Goal: Task Accomplishment & Management: Use online tool/utility

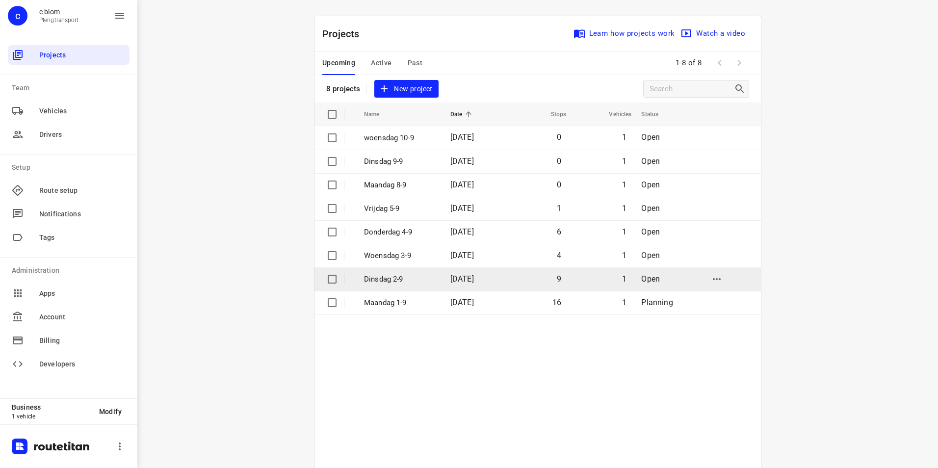
click at [497, 274] on td "[DATE]" at bounding box center [473, 279] width 63 height 24
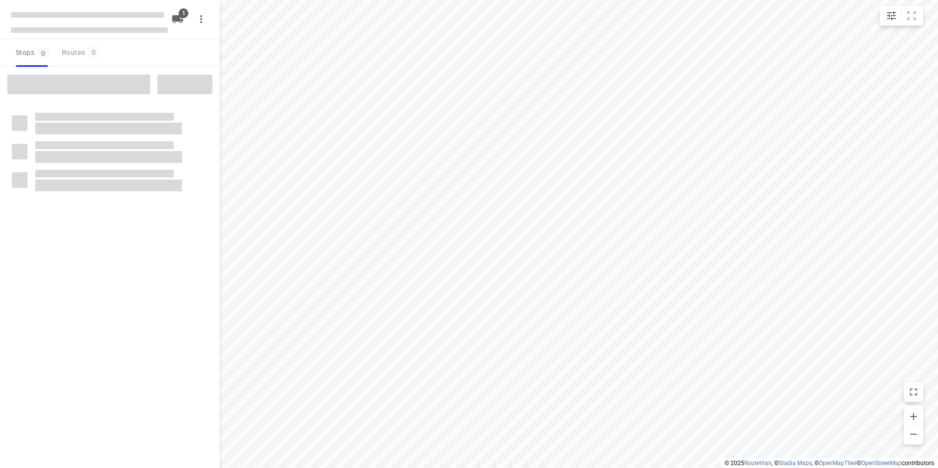
type input "distance"
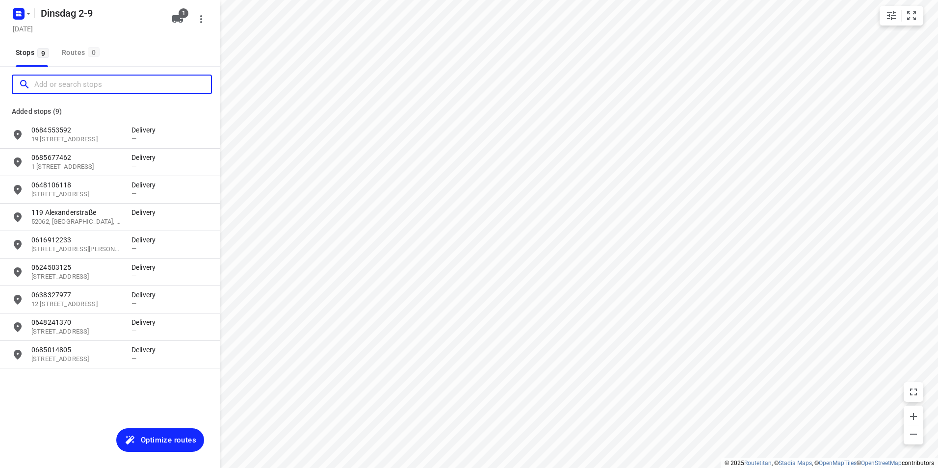
click at [83, 80] on input "Add or search stops" at bounding box center [122, 84] width 177 height 15
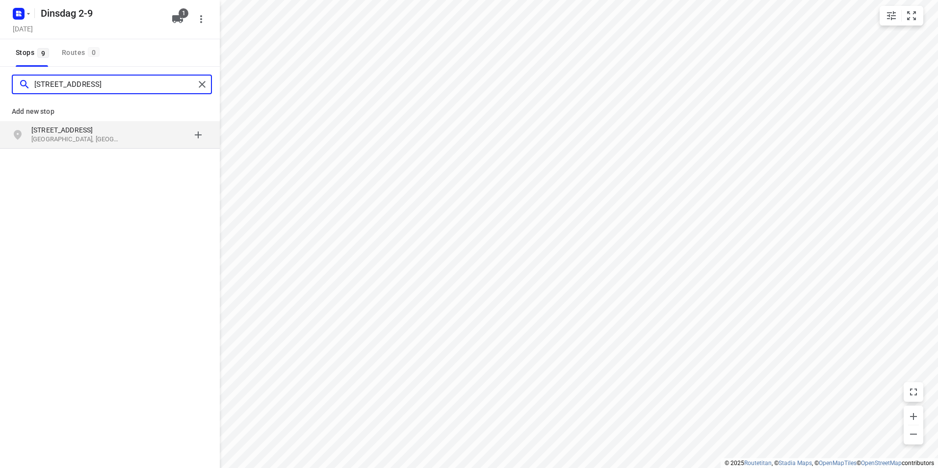
type input "luikersteenweg 31 sint"
click at [97, 139] on p "Sint-Truiden, België" at bounding box center [76, 139] width 90 height 9
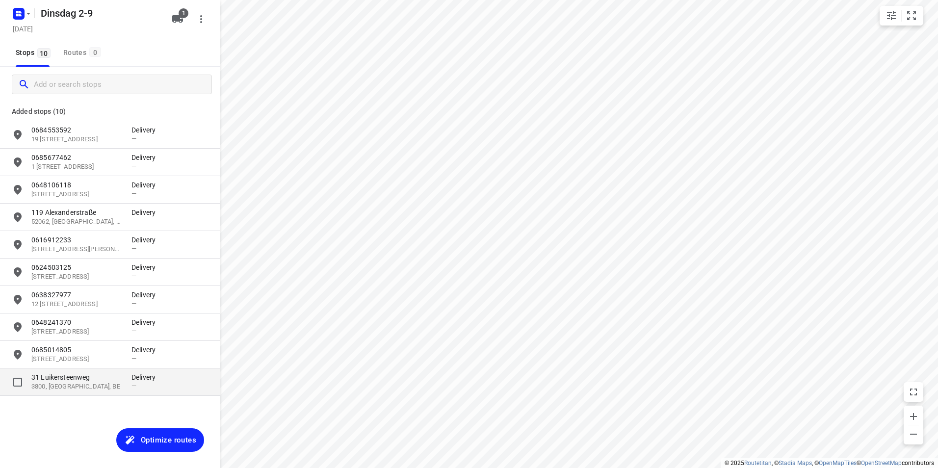
click at [103, 377] on p "31 Luikersteenweg" at bounding box center [76, 377] width 90 height 10
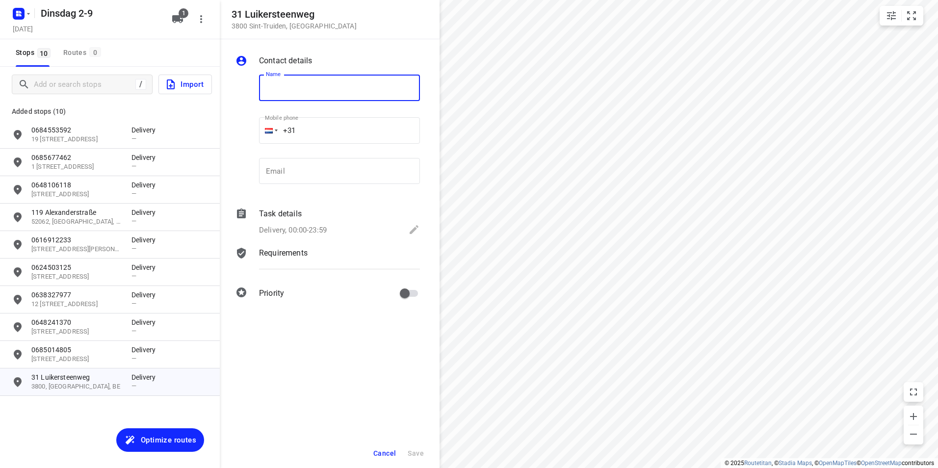
click at [346, 235] on div "Delivery, 00:00-23:59" at bounding box center [339, 231] width 161 height 14
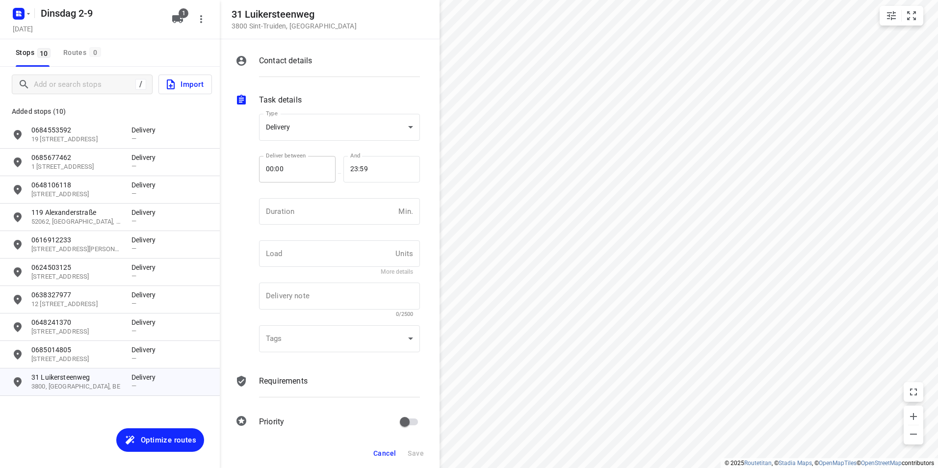
click at [306, 162] on input "00:00" at bounding box center [292, 169] width 66 height 26
type input "16:00"
click at [420, 453] on span "Save" at bounding box center [416, 453] width 16 height 8
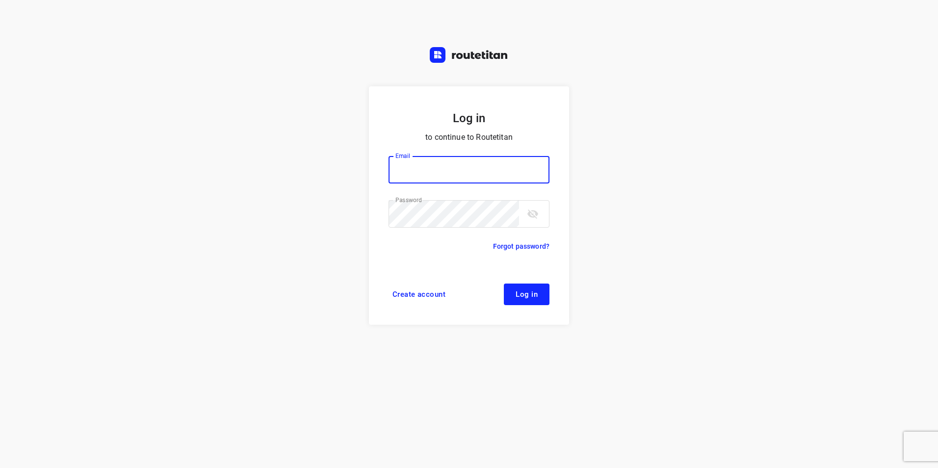
type input "plengtransport@hotmail.com"
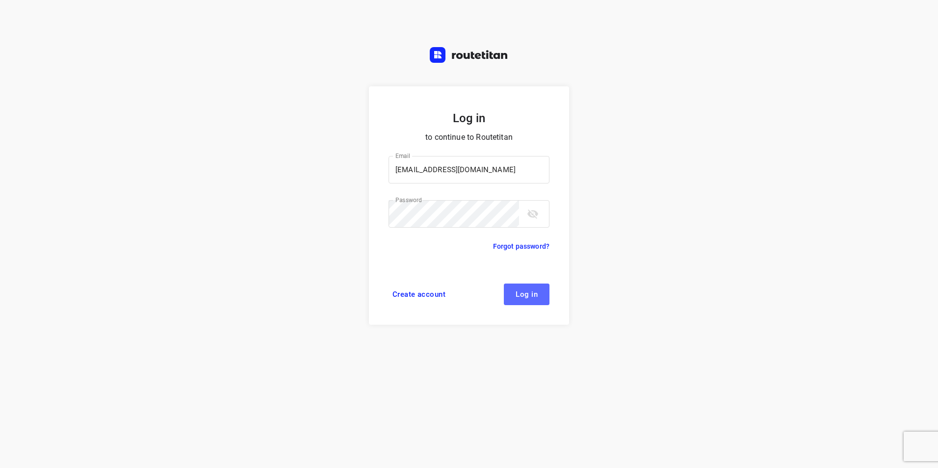
click at [527, 295] on span "Log in" at bounding box center [526, 294] width 22 height 8
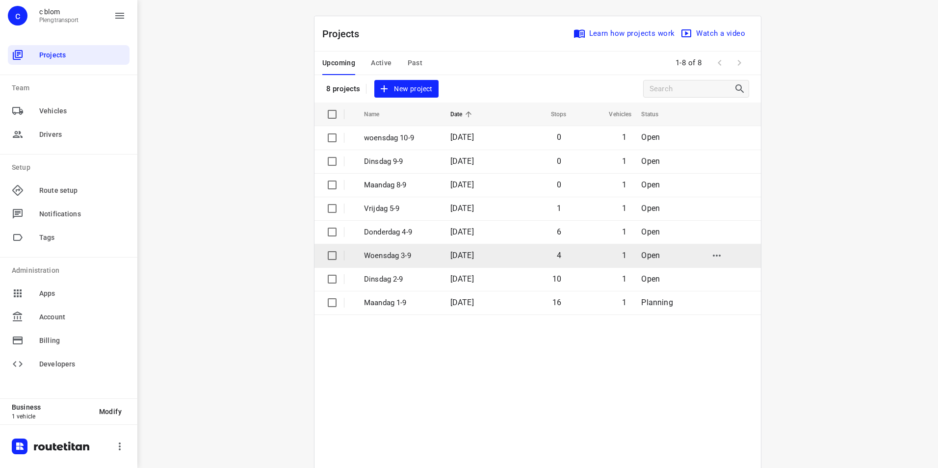
click at [437, 253] on td "Woensdag 3-9" at bounding box center [398, 256] width 88 height 24
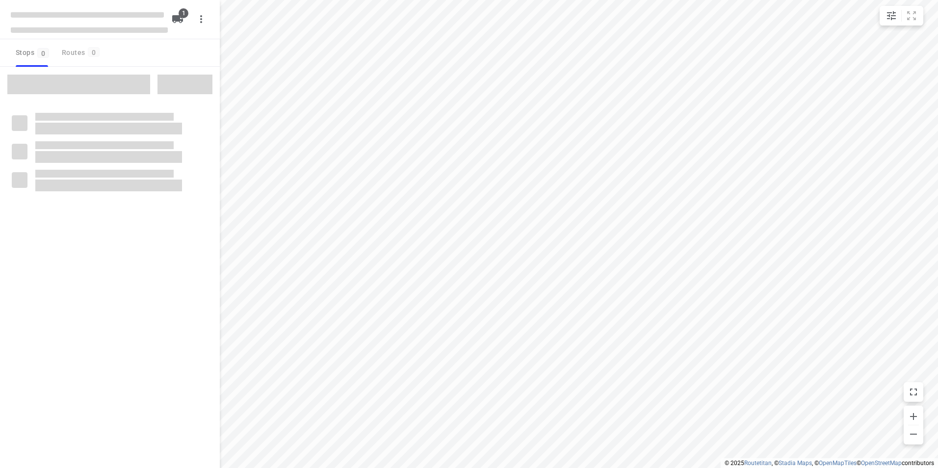
type input "distance"
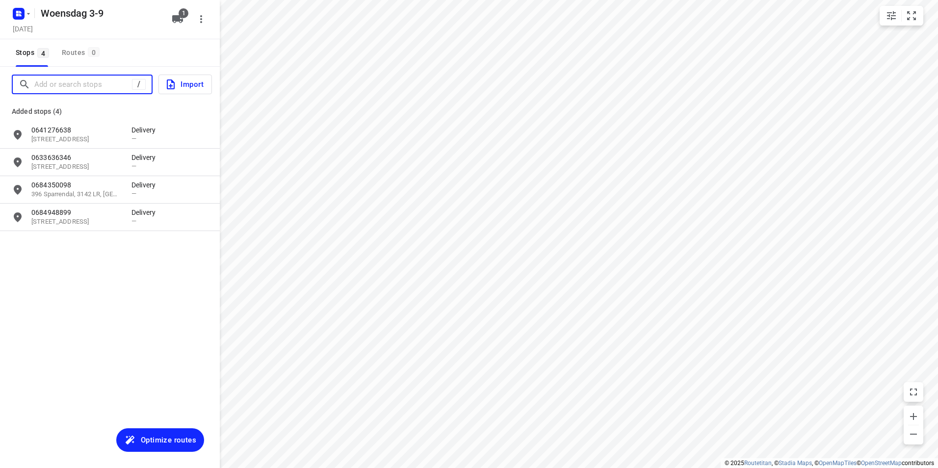
click at [100, 88] on input "Add or search stops" at bounding box center [83, 84] width 98 height 15
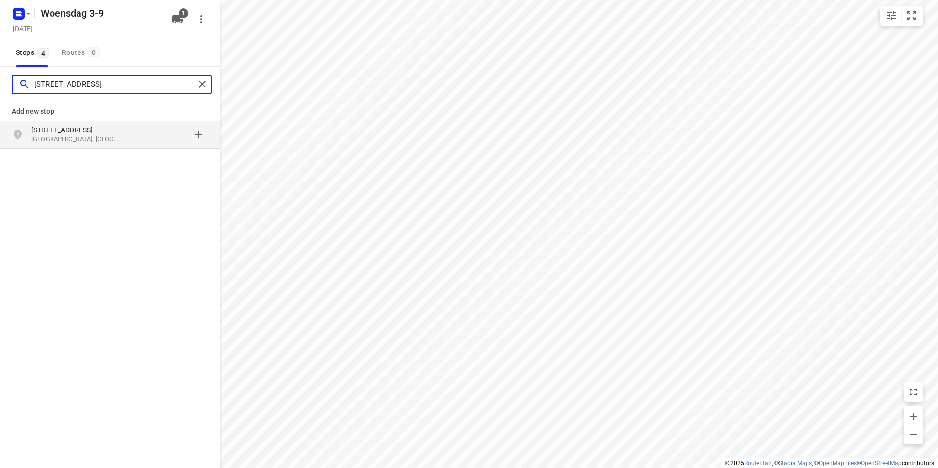
type input "[STREET_ADDRESS]"
click at [109, 136] on p "[GEOGRAPHIC_DATA], [GEOGRAPHIC_DATA]" at bounding box center [76, 139] width 90 height 9
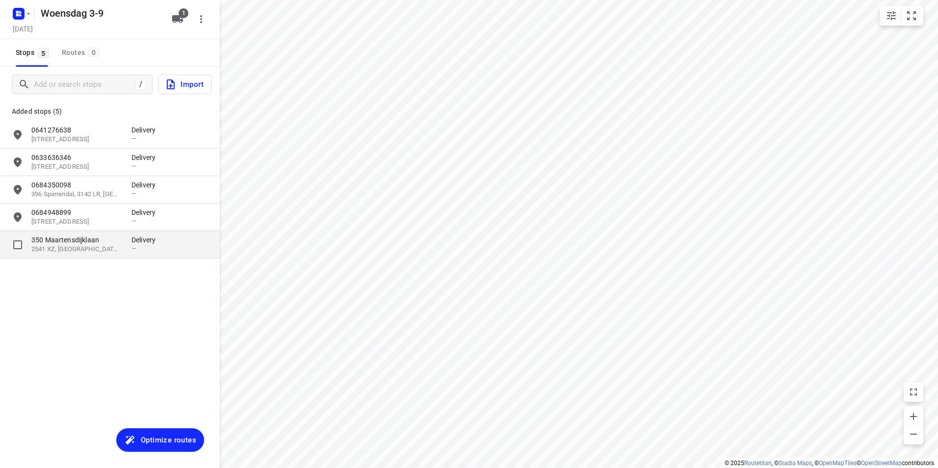
click at [107, 249] on p "2541 XZ, [GEOGRAPHIC_DATA], [GEOGRAPHIC_DATA]" at bounding box center [76, 249] width 90 height 9
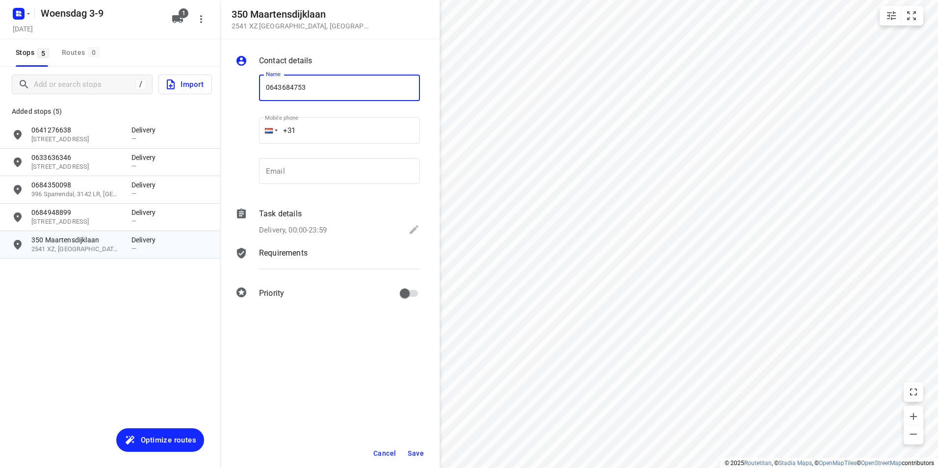
type input "0643684753"
click at [409, 451] on span "Save" at bounding box center [416, 453] width 16 height 8
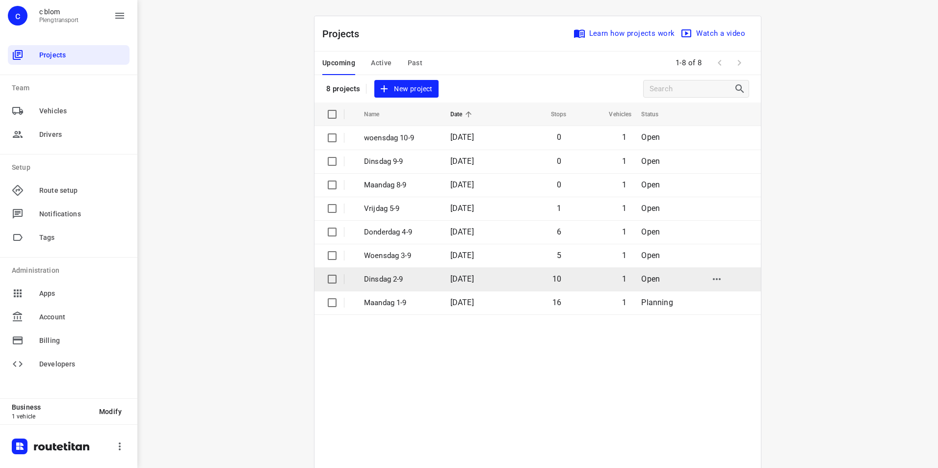
click at [421, 277] on p "Dinsdag 2-9" at bounding box center [400, 279] width 72 height 11
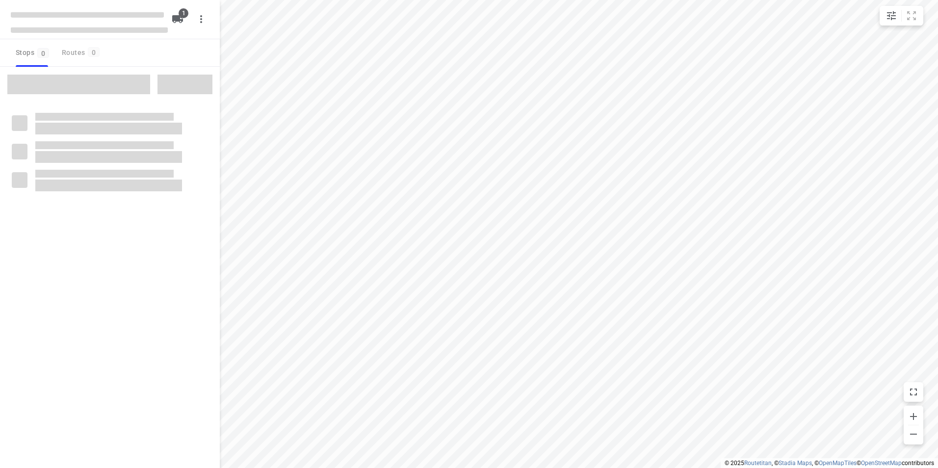
type input "distance"
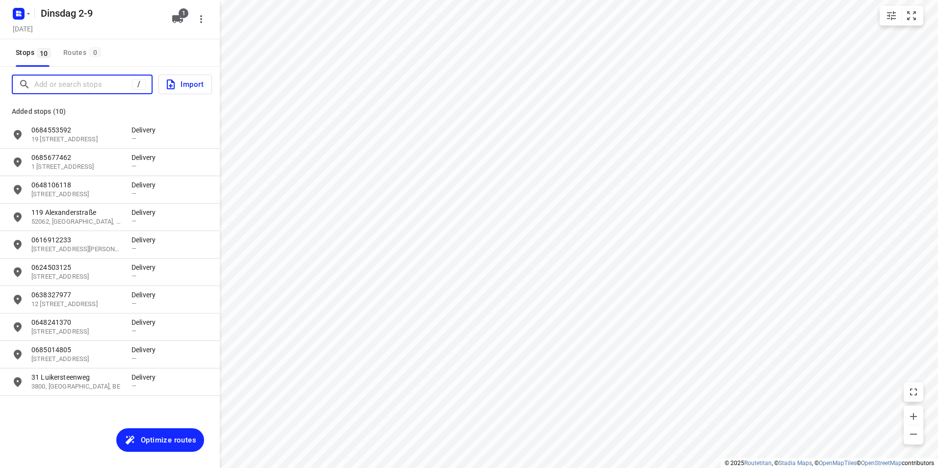
click at [88, 86] on input "Add or search stops" at bounding box center [83, 84] width 98 height 15
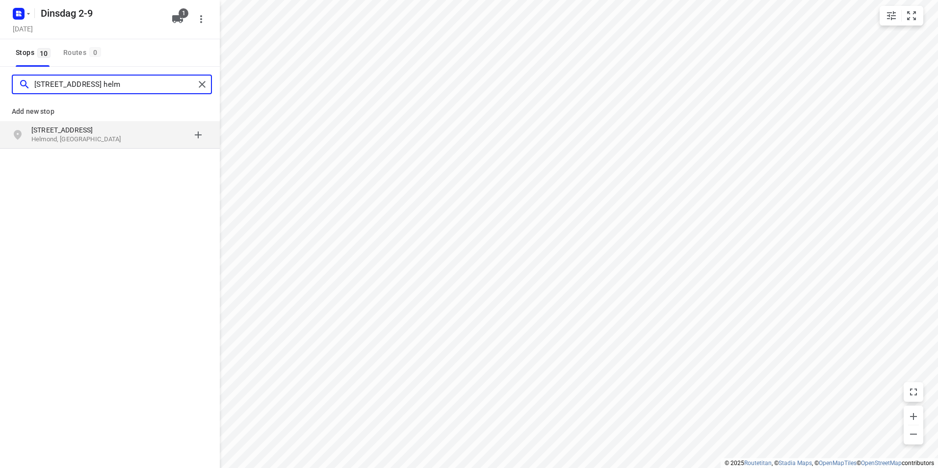
type input "[STREET_ADDRESS] helm"
click at [96, 132] on p "[STREET_ADDRESS]" at bounding box center [76, 130] width 90 height 10
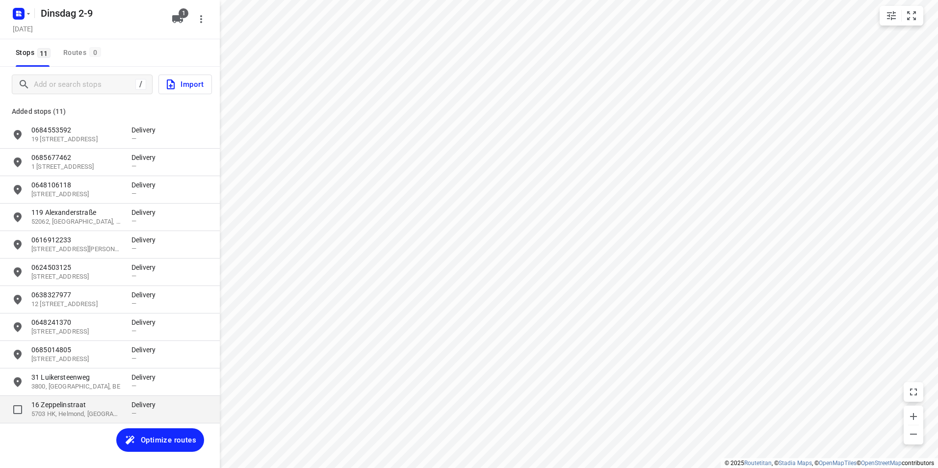
click at [103, 404] on p "16 Zeppelinstraat" at bounding box center [76, 405] width 90 height 10
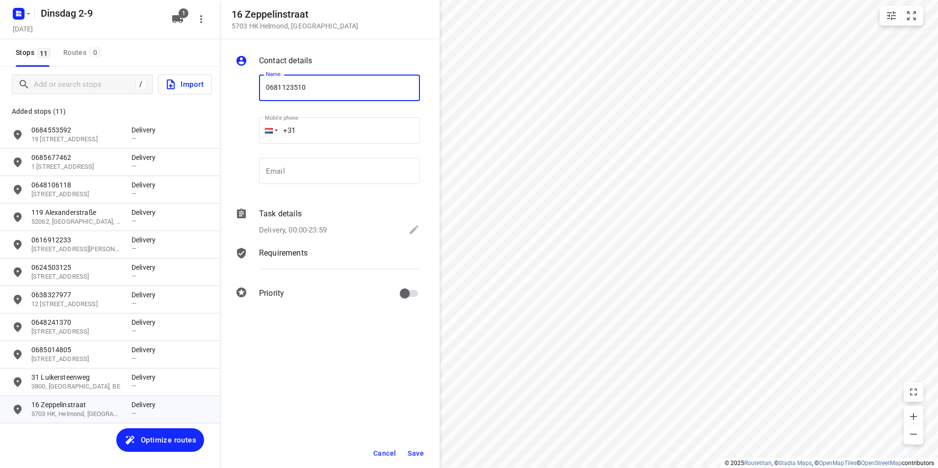
type input "0681123510"
click at [417, 453] on span "Save" at bounding box center [416, 453] width 16 height 8
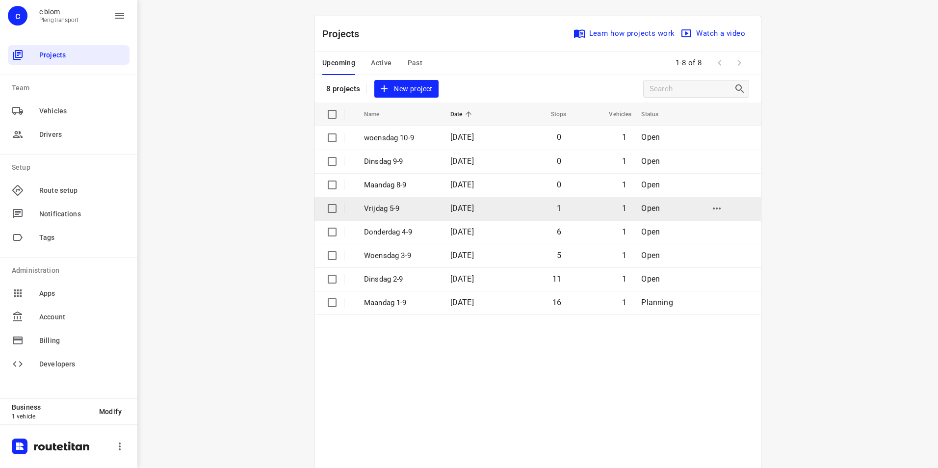
click at [423, 207] on p "Vrijdag 5-9" at bounding box center [400, 208] width 72 height 11
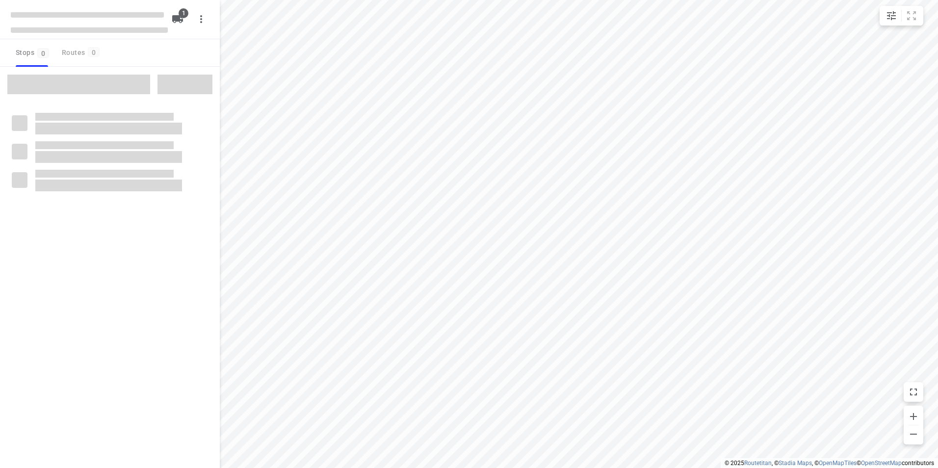
type input "distance"
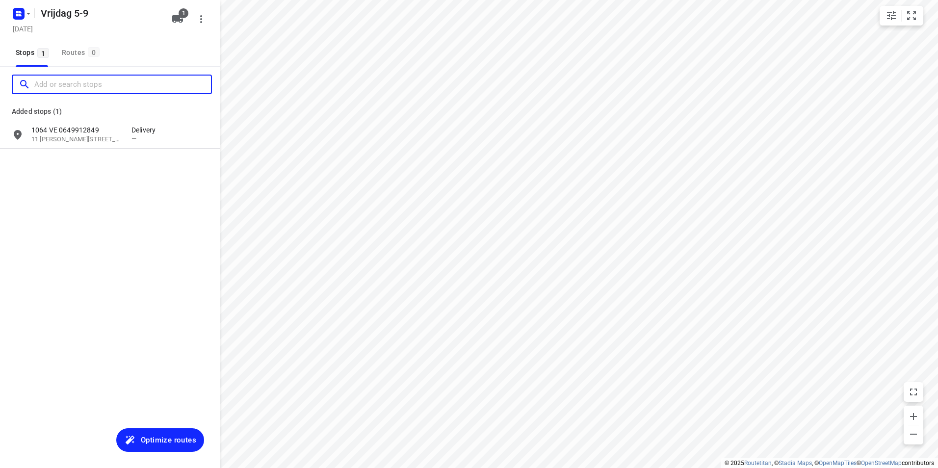
click at [74, 85] on input "Add or search stops" at bounding box center [122, 84] width 177 height 15
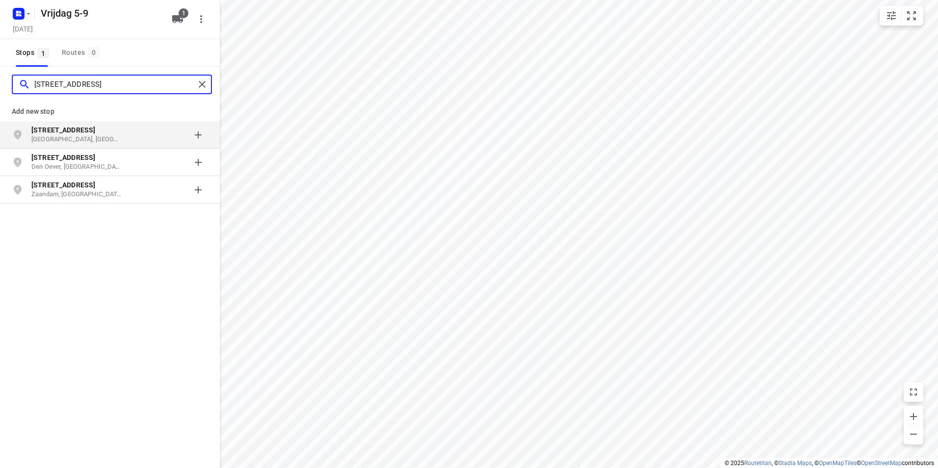
type input "[STREET_ADDRESS]"
click at [81, 134] on p "[STREET_ADDRESS]" at bounding box center [76, 130] width 90 height 10
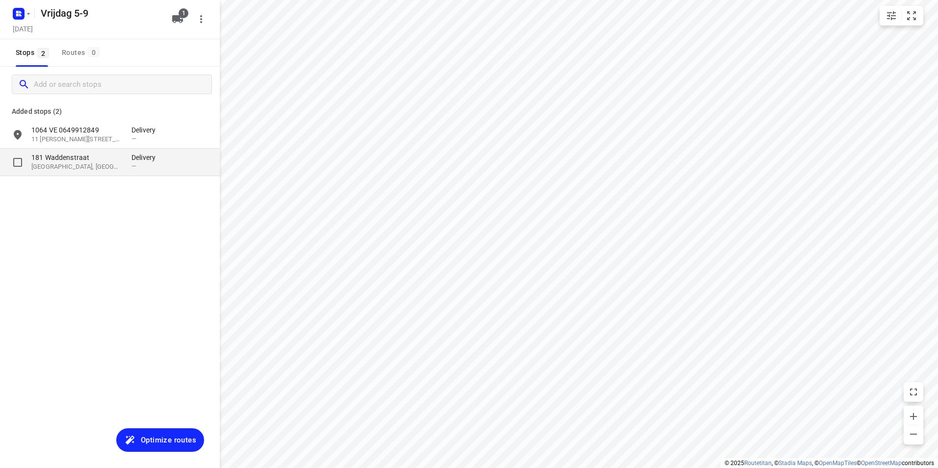
click at [98, 161] on p "181 Waddenstraat" at bounding box center [76, 158] width 90 height 10
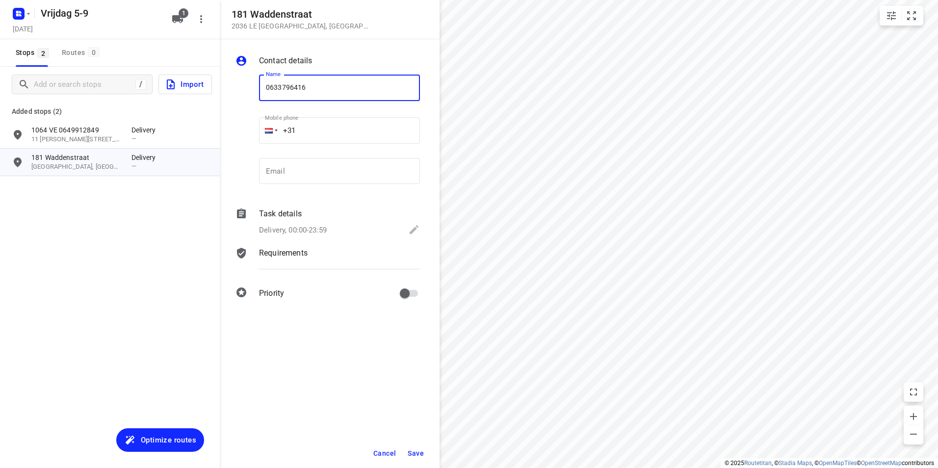
type input "0633796416"
click at [417, 455] on span "Save" at bounding box center [416, 453] width 16 height 8
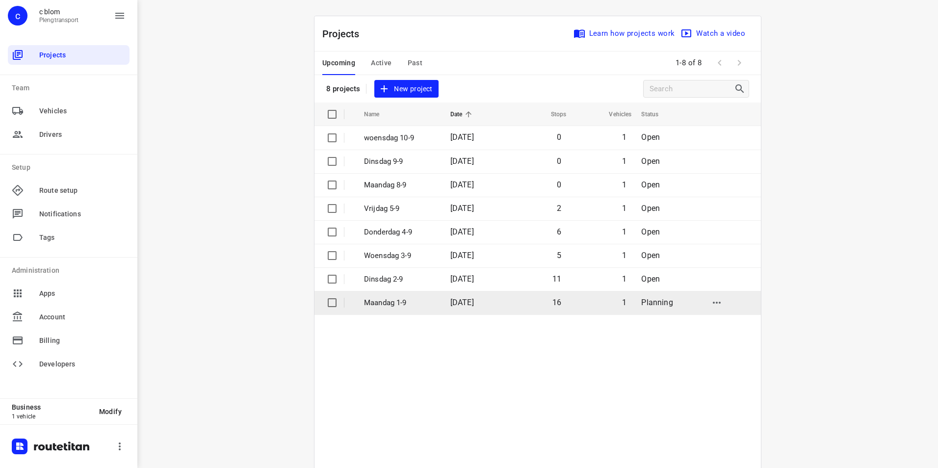
click at [425, 303] on p "Maandag 1-9" at bounding box center [400, 302] width 72 height 11
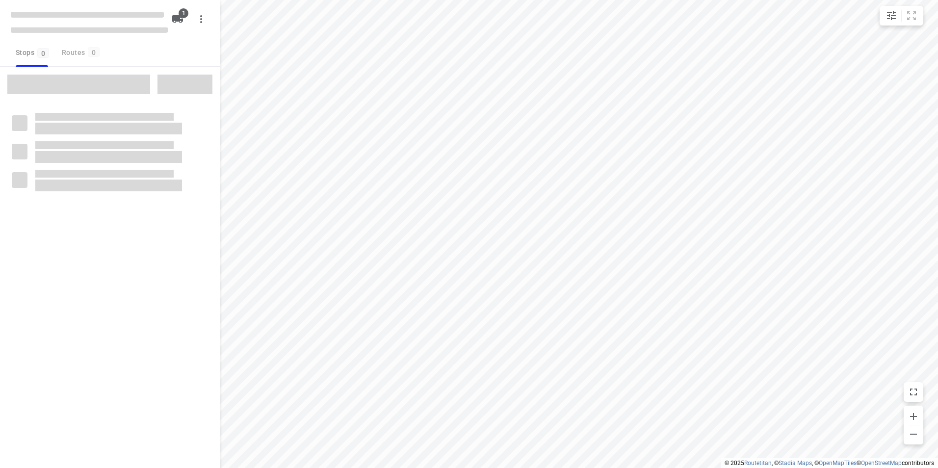
type input "distance"
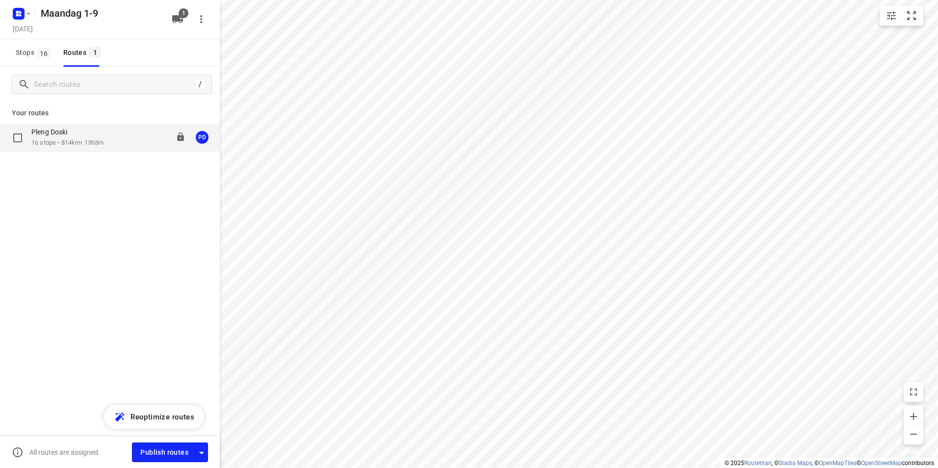
click at [103, 139] on p "16 stops • 814km • 13h3m" at bounding box center [67, 142] width 72 height 9
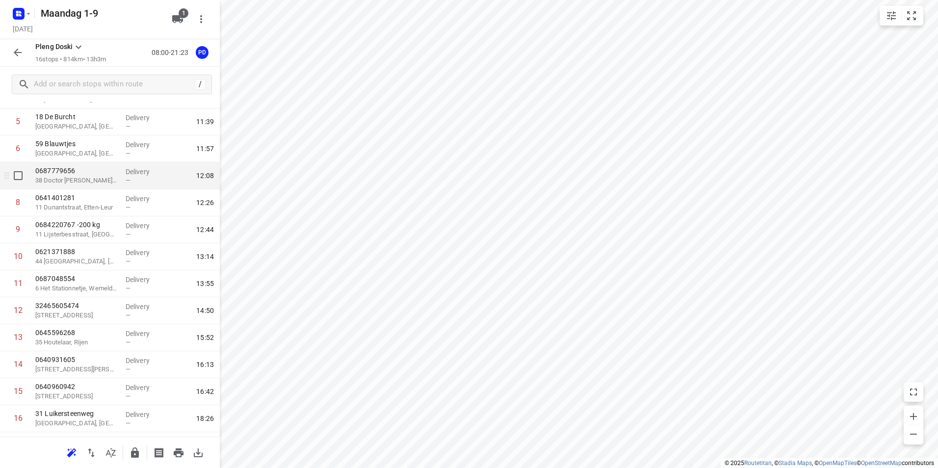
scroll to position [173, 0]
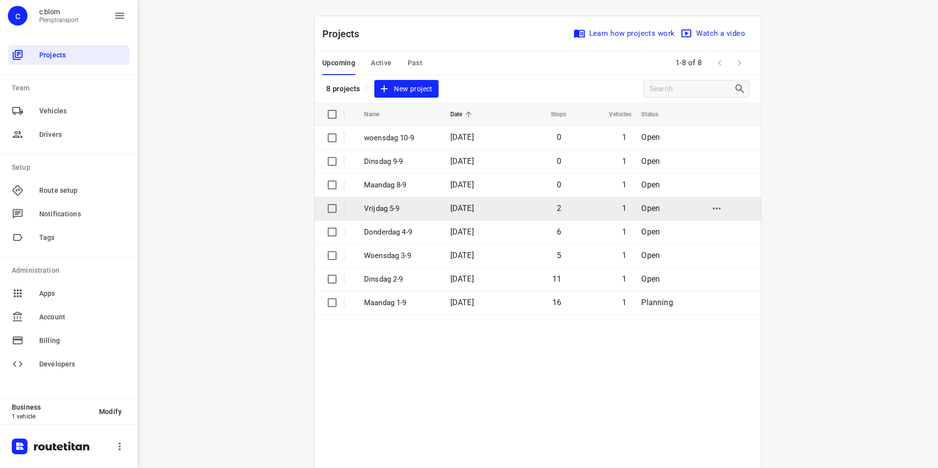
click at [423, 212] on p "Vrijdag 5-9" at bounding box center [400, 208] width 72 height 11
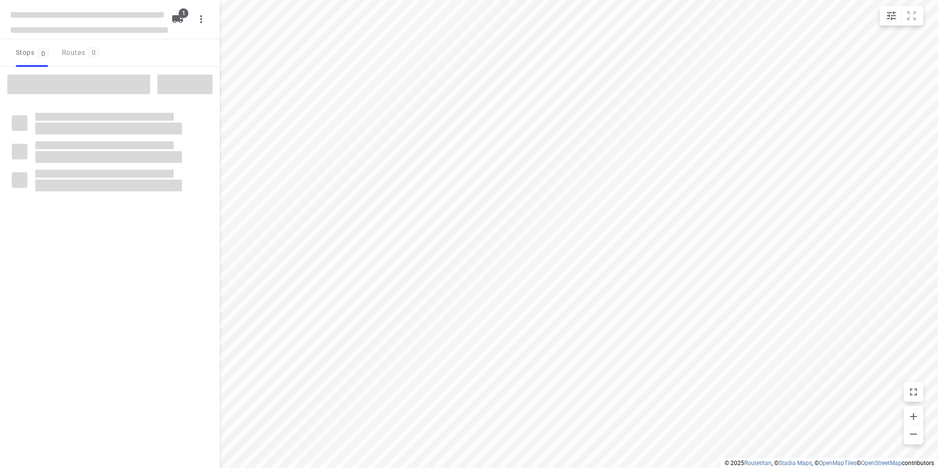
type input "distance"
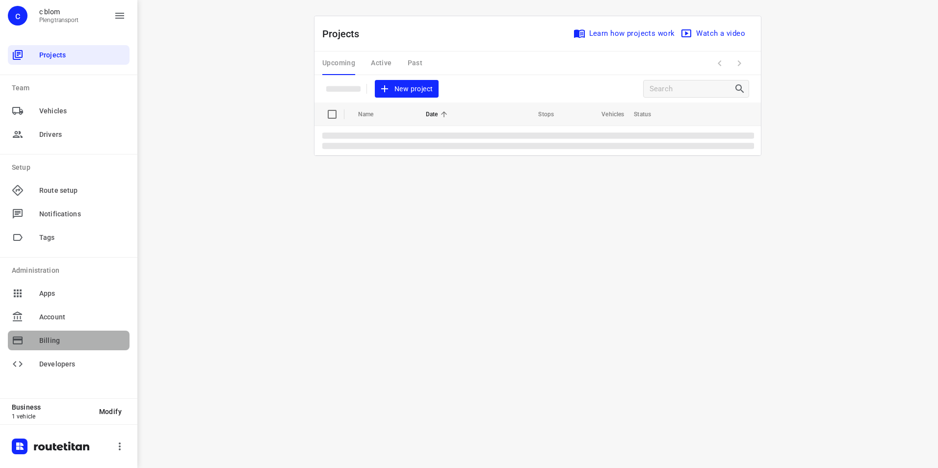
click at [94, 340] on span "Billing" at bounding box center [82, 340] width 86 height 10
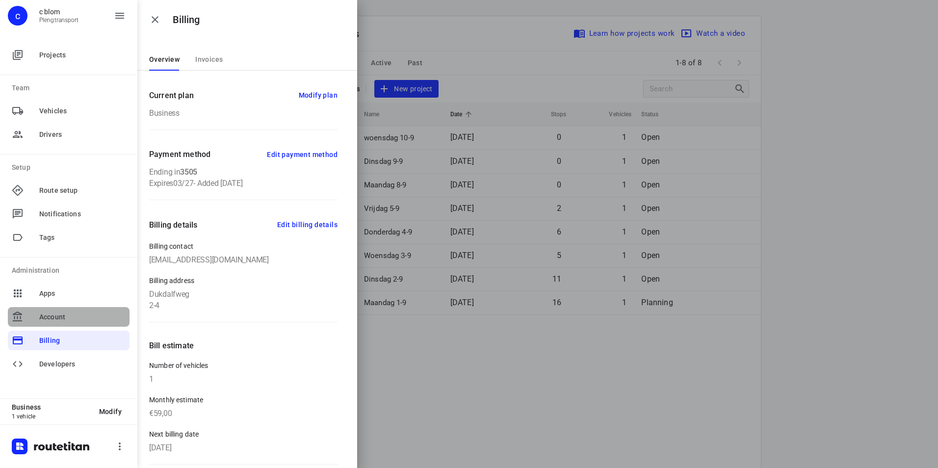
click at [75, 319] on span "Account" at bounding box center [82, 317] width 86 height 10
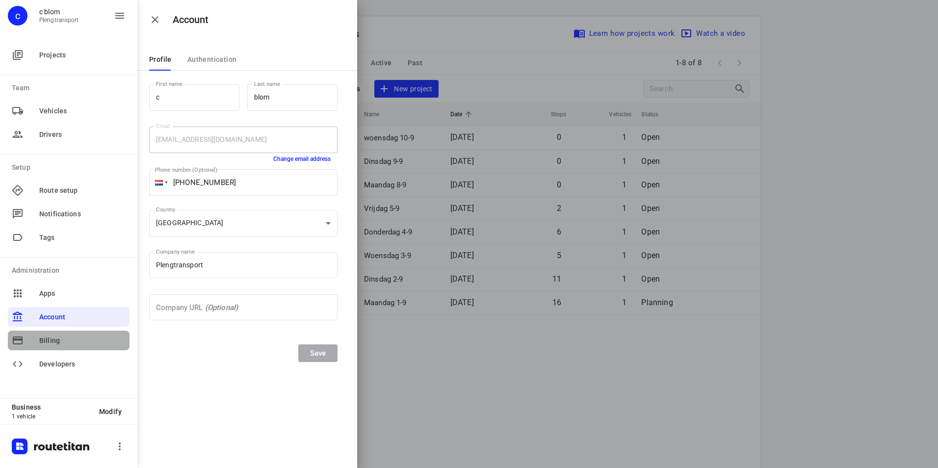
click at [76, 342] on span "Billing" at bounding box center [82, 340] width 86 height 10
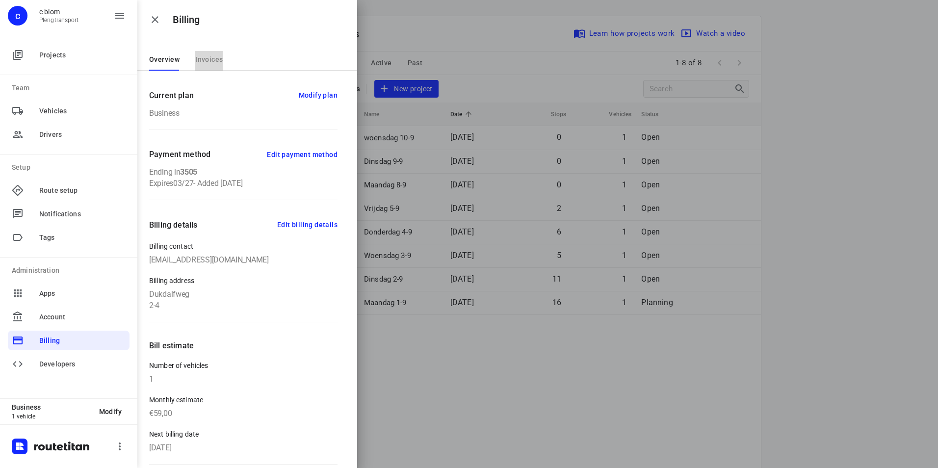
click at [219, 60] on span "Invoices" at bounding box center [208, 59] width 27 height 8
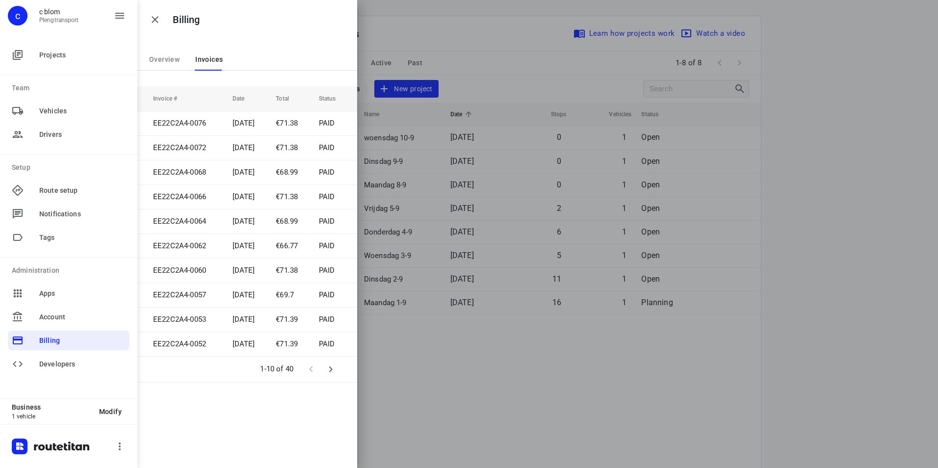
click at [471, 394] on div at bounding box center [469, 234] width 938 height 468
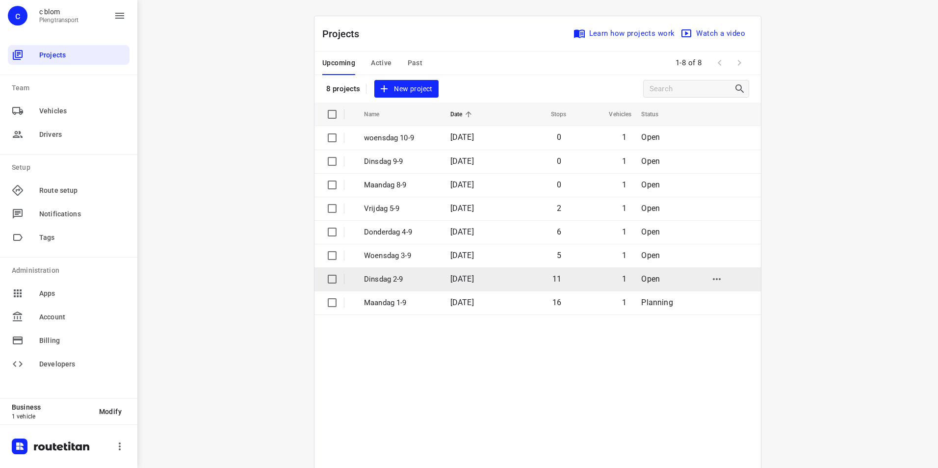
click at [442, 278] on td "[DATE]" at bounding box center [473, 279] width 63 height 24
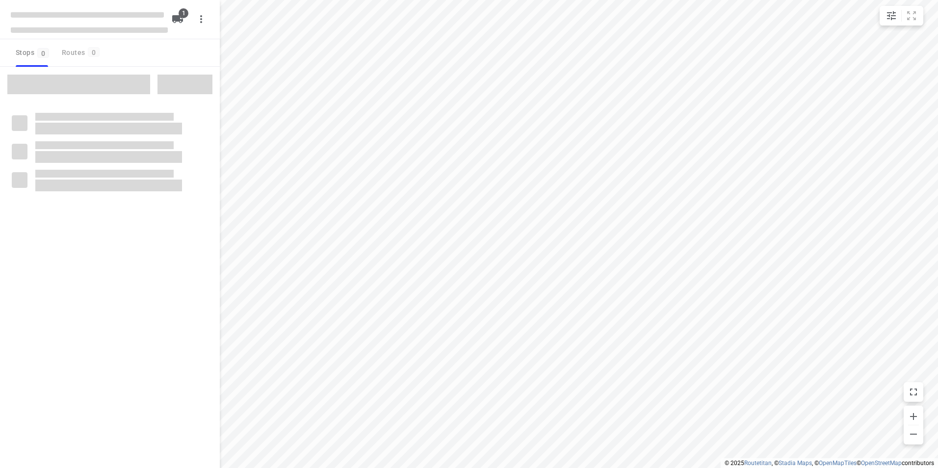
type input "distance"
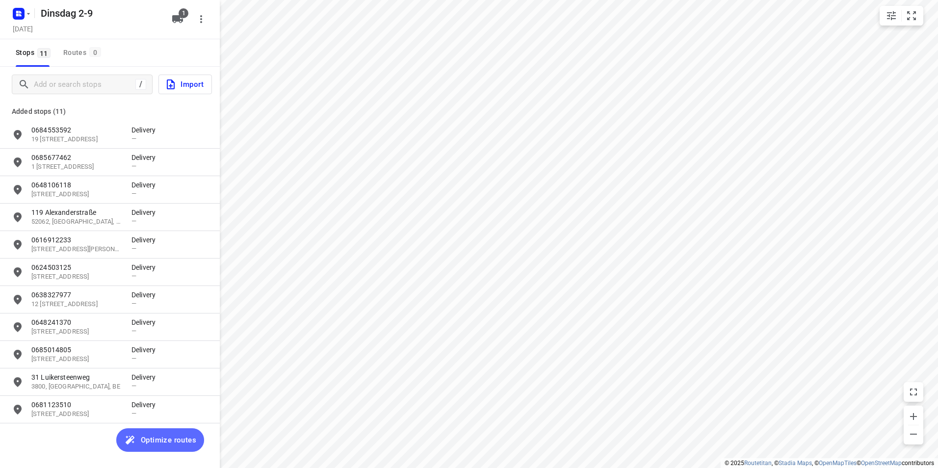
click at [142, 443] on span "Optimize routes" at bounding box center [168, 439] width 55 height 13
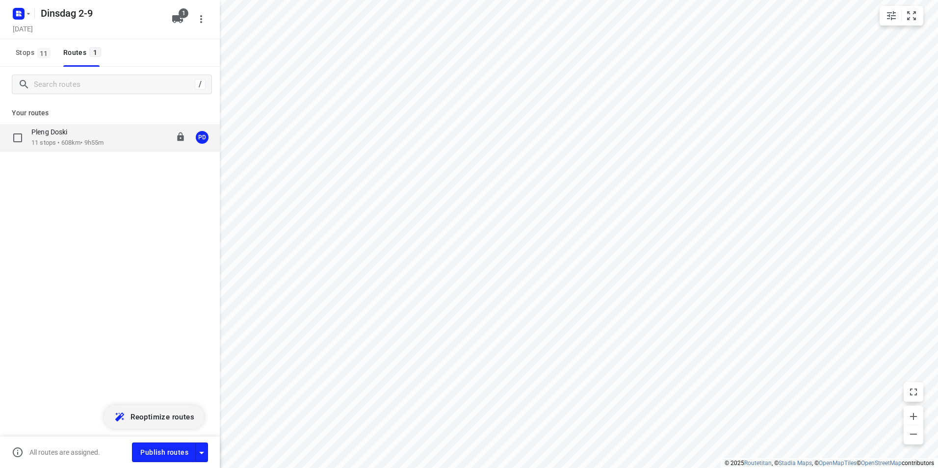
click at [89, 145] on p "11 stops • 608km • 9h55m" at bounding box center [67, 142] width 72 height 9
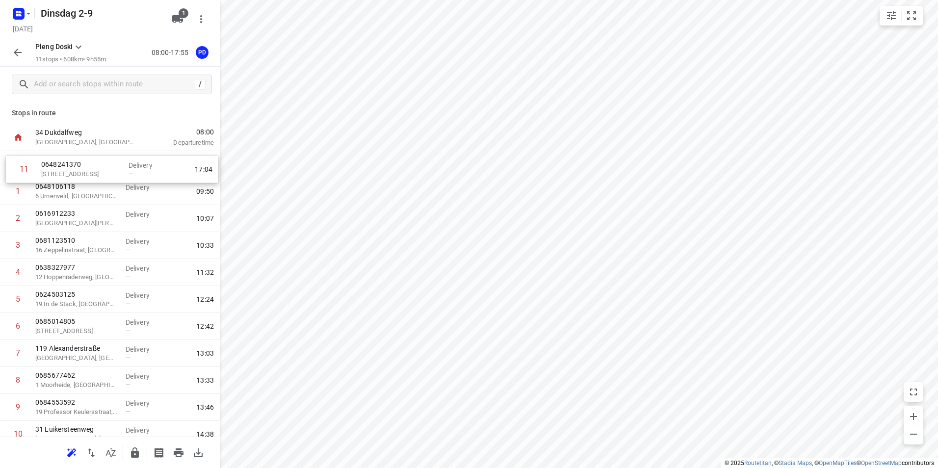
drag, startPoint x: 94, startPoint y: 401, endPoint x: 100, endPoint y: 171, distance: 230.1
click at [100, 171] on div "1 0648106118 [GEOGRAPHIC_DATA] Delivery — 09:50 2 0616912233 [GEOGRAPHIC_DATA][…" at bounding box center [110, 299] width 220 height 297
click at [175, 455] on icon "button" at bounding box center [179, 453] width 12 height 12
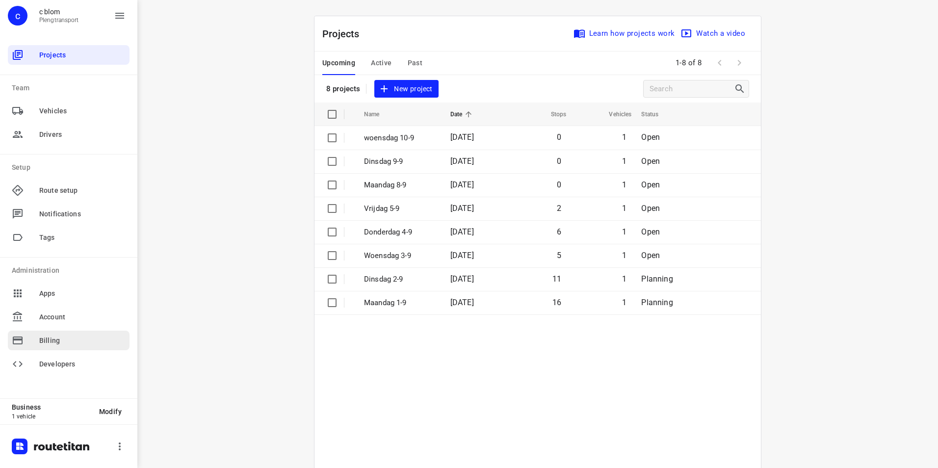
click at [83, 334] on div "Billing" at bounding box center [69, 341] width 122 height 20
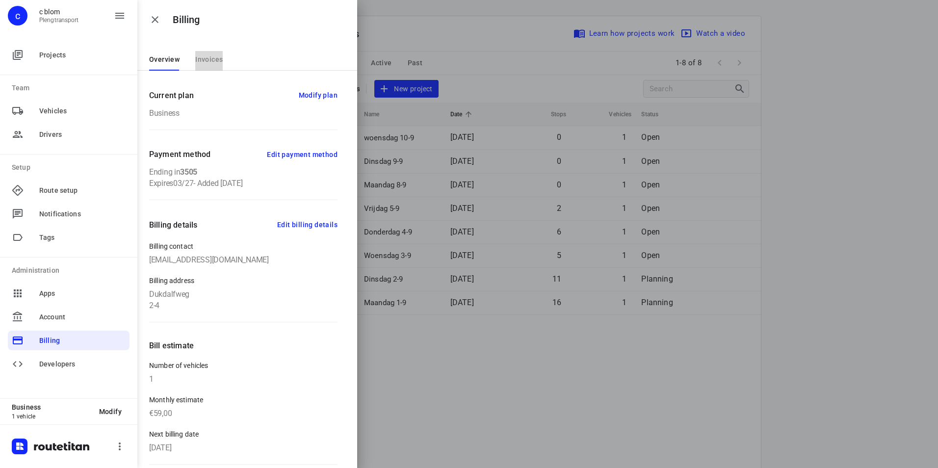
click at [203, 58] on span "Invoices" at bounding box center [208, 59] width 27 height 8
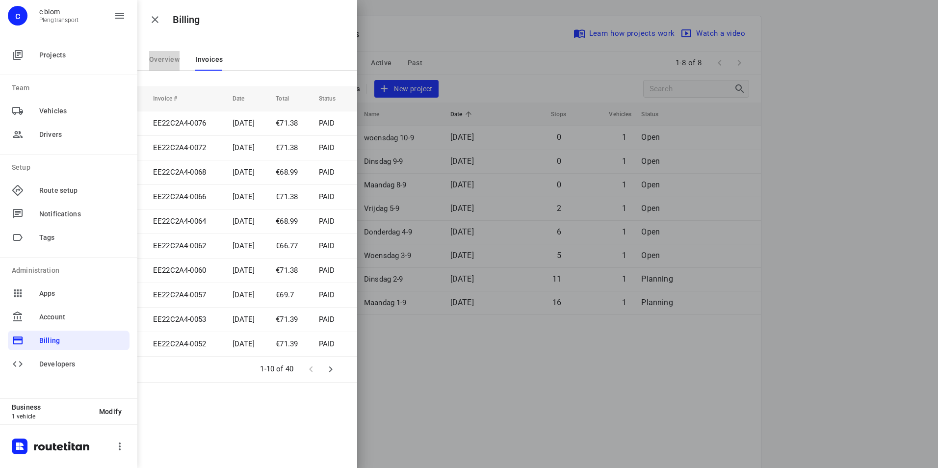
click at [169, 63] on link "Overview" at bounding box center [164, 61] width 30 height 20
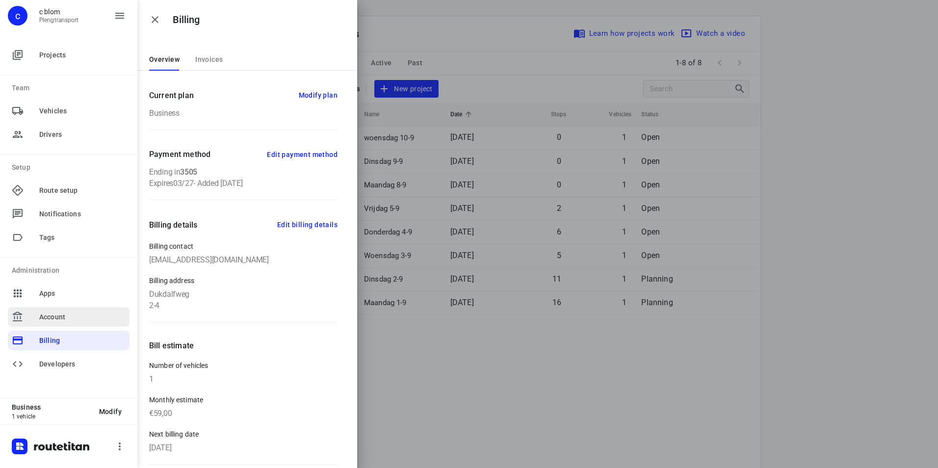
click at [82, 310] on div "Account" at bounding box center [69, 317] width 122 height 20
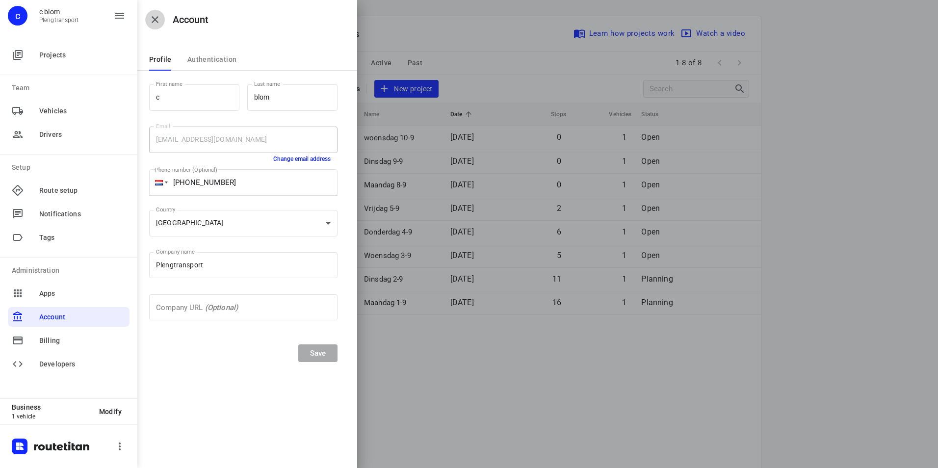
click at [153, 19] on icon "button" at bounding box center [155, 19] width 7 height 7
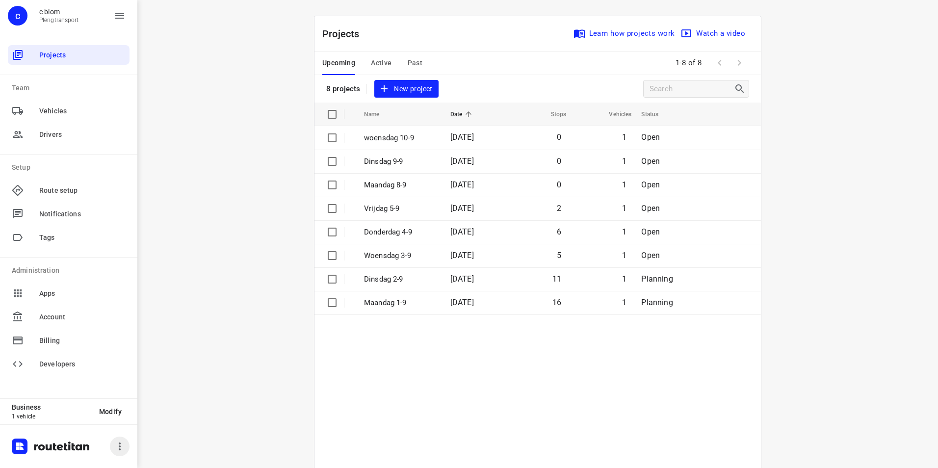
click at [125, 447] on icon "button" at bounding box center [120, 446] width 12 height 12
click at [241, 342] on div at bounding box center [469, 234] width 938 height 468
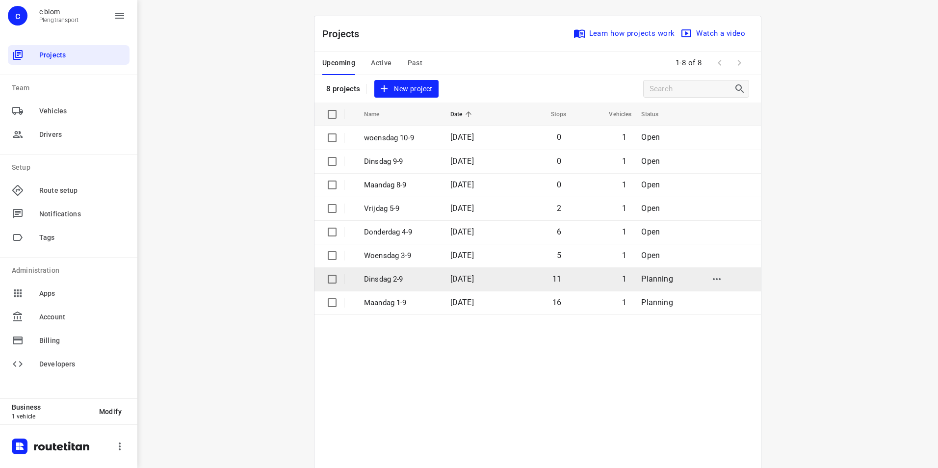
click at [461, 274] on span "[DATE]" at bounding box center [462, 278] width 24 height 9
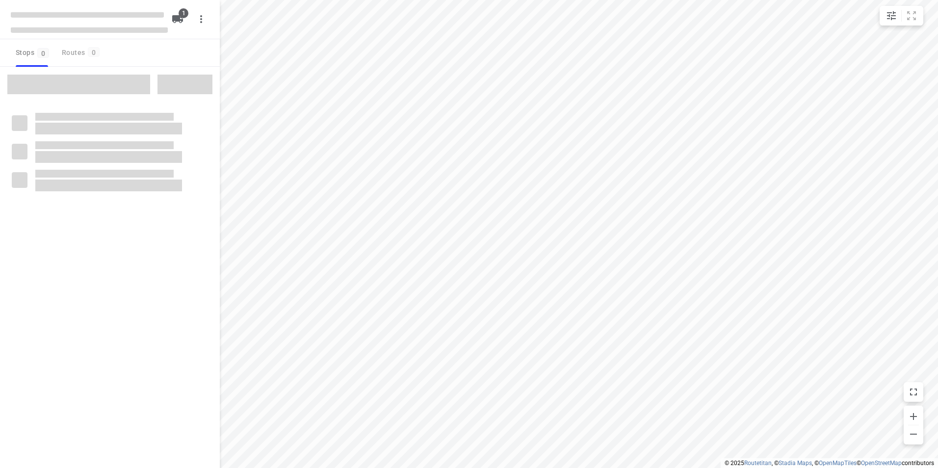
type input "distance"
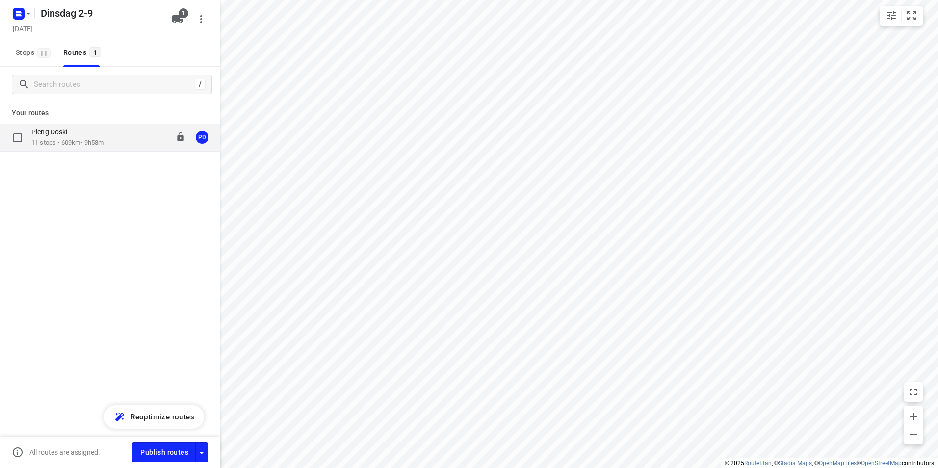
click at [96, 143] on p "11 stops • 609km • 9h58m" at bounding box center [67, 142] width 72 height 9
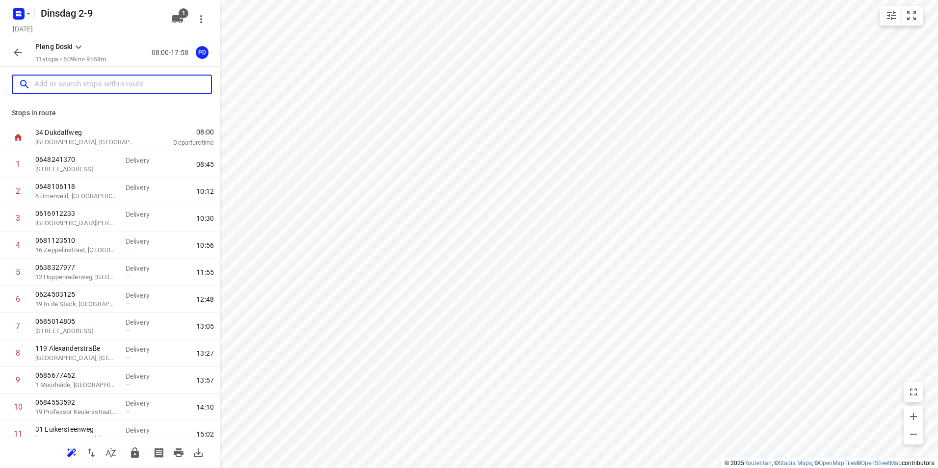
click at [126, 82] on input "text" at bounding box center [122, 84] width 177 height 15
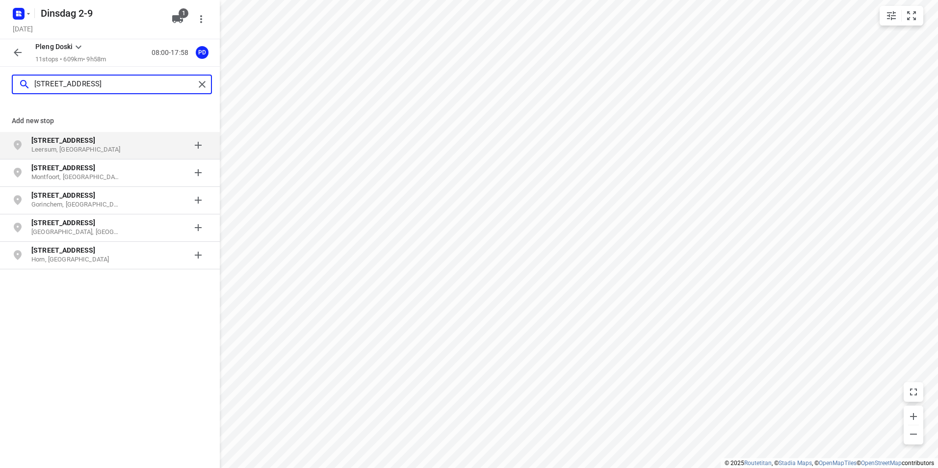
type input "[STREET_ADDRESS]"
click at [136, 144] on div at bounding box center [169, 145] width 76 height 20
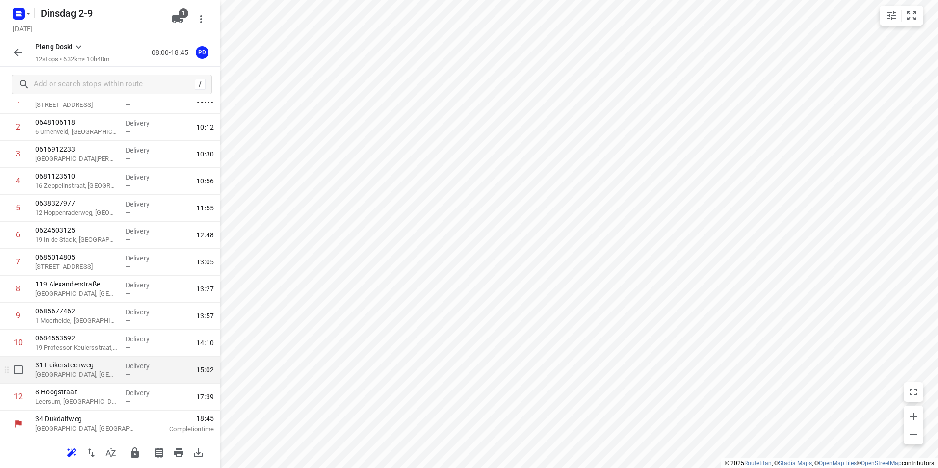
scroll to position [65, 0]
drag, startPoint x: 99, startPoint y: 403, endPoint x: 101, endPoint y: 397, distance: 6.7
click at [99, 403] on p "Leersum, [GEOGRAPHIC_DATA]" at bounding box center [76, 401] width 82 height 10
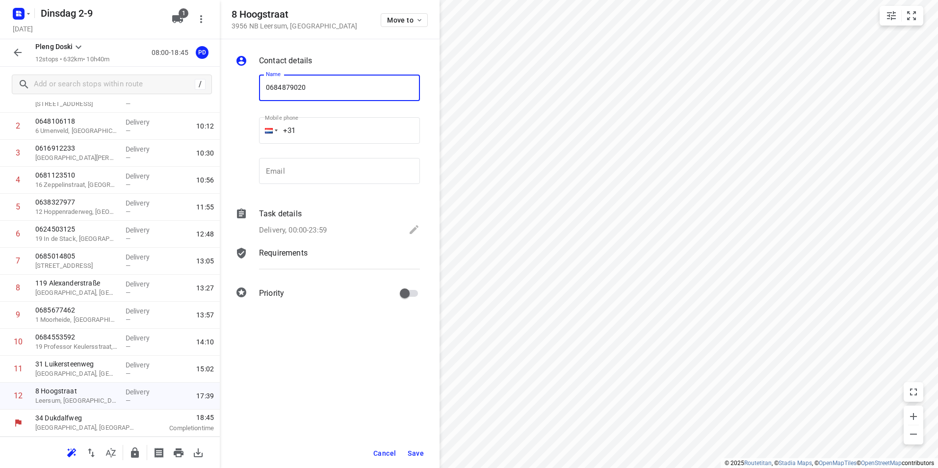
type input "0684879020"
click at [413, 453] on span "Save" at bounding box center [416, 453] width 16 height 8
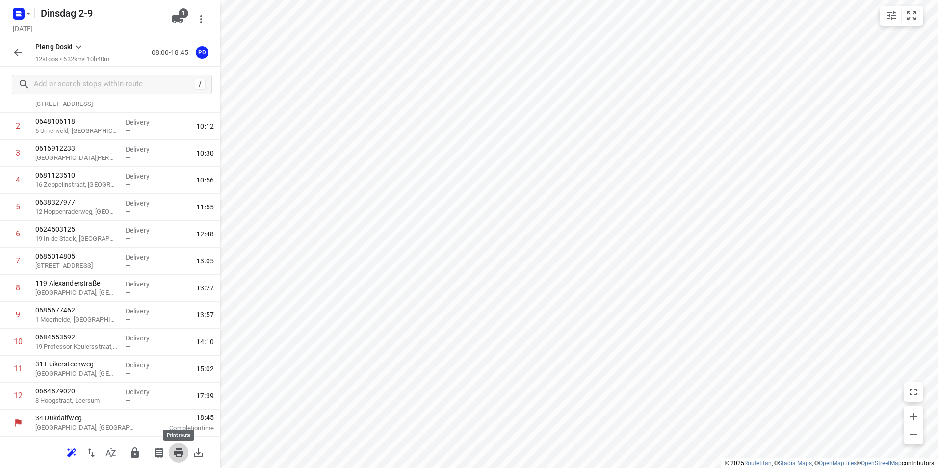
click at [180, 453] on icon "button" at bounding box center [179, 452] width 10 height 9
